Goal: Transaction & Acquisition: Purchase product/service

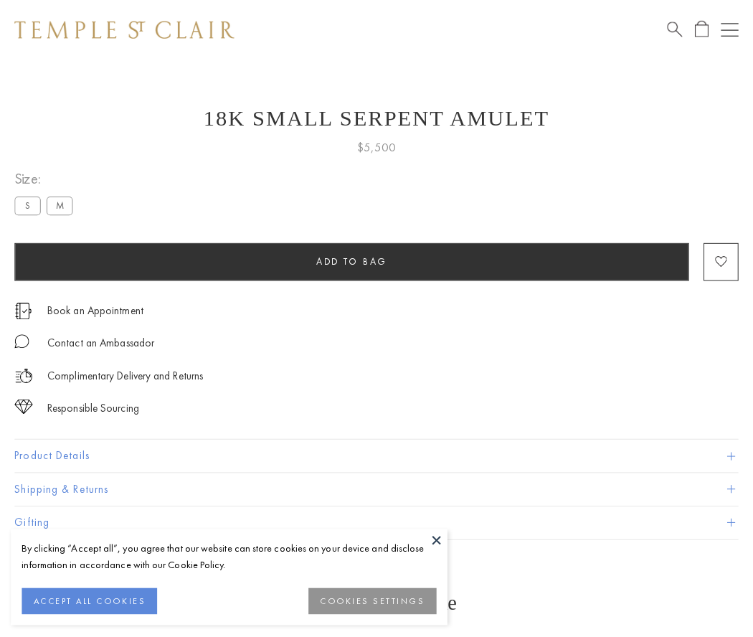
scroll to position [14, 0]
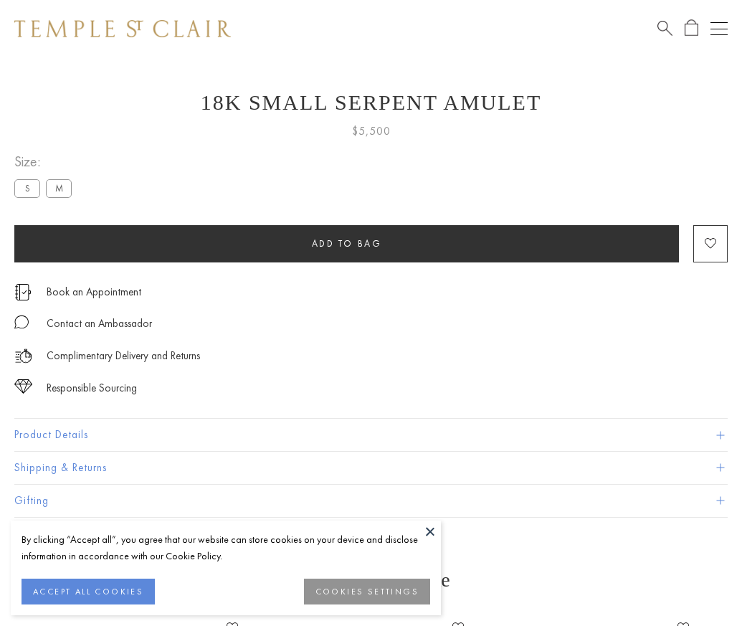
click at [346, 243] on span "Add to bag" at bounding box center [347, 243] width 70 height 12
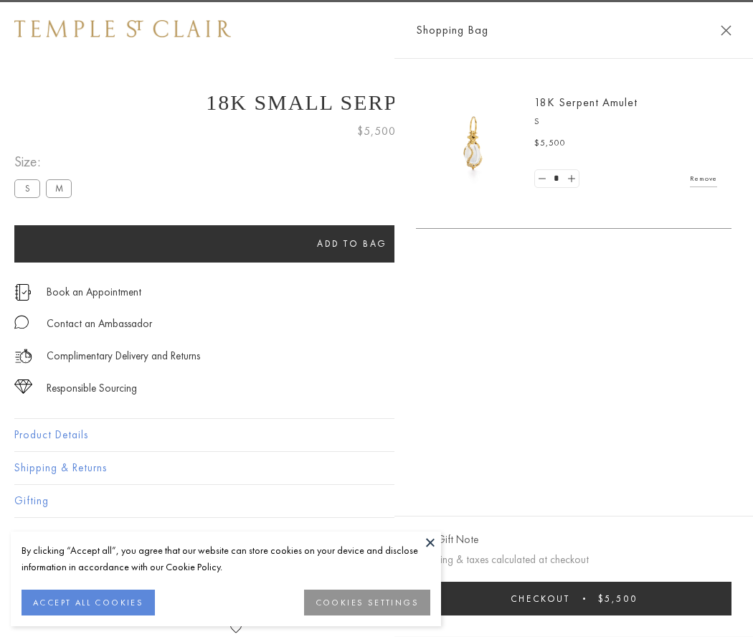
click at [577, 598] on button "Checkout $5,500" at bounding box center [574, 599] width 316 height 34
